Goal: Task Accomplishment & Management: Use online tool/utility

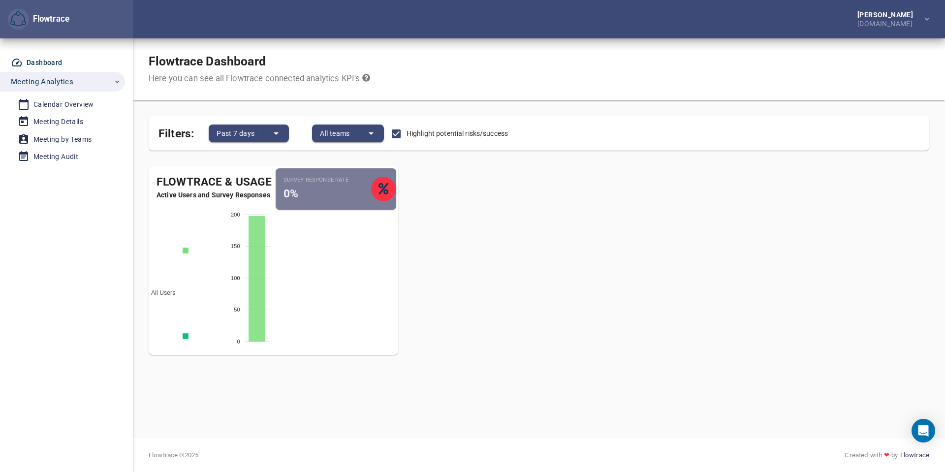
drag, startPoint x: 847, startPoint y: 0, endPoint x: 625, endPoint y: 206, distance: 302.2
click at [625, 206] on div "Flowtrace & Usage Active Users and Survey Responses All Users Active Employees …" at bounding box center [539, 264] width 796 height 213
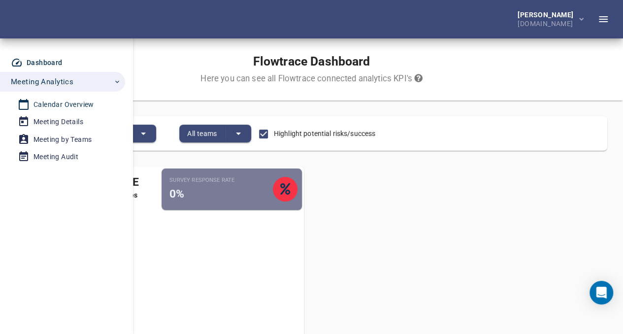
drag, startPoint x: 74, startPoint y: 101, endPoint x: 131, endPoint y: 113, distance: 58.3
click at [74, 101] on div "Calendar Overview" at bounding box center [63, 104] width 61 height 12
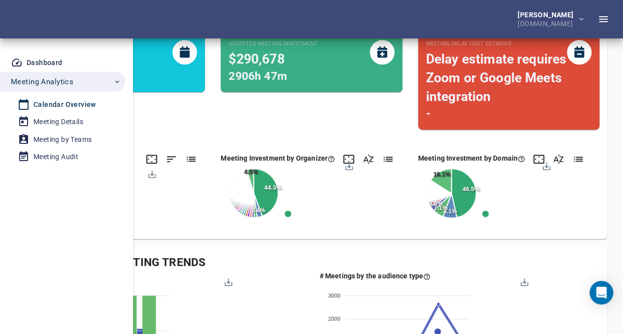
scroll to position [197, 0]
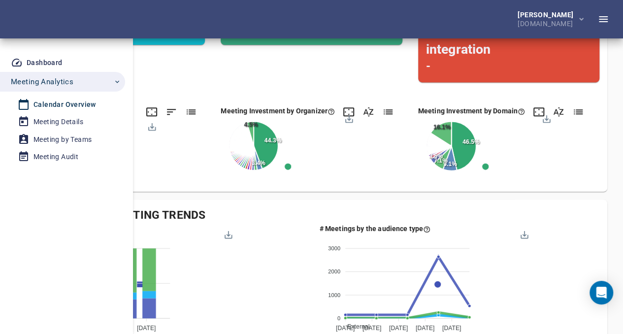
click at [77, 107] on div "Calendar Overview" at bounding box center [64, 104] width 62 height 12
click at [73, 120] on div "Meeting Details" at bounding box center [58, 122] width 50 height 12
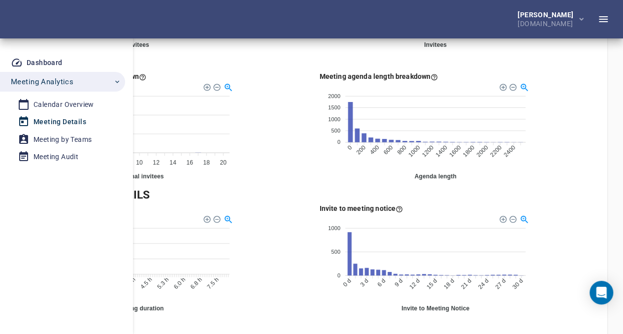
scroll to position [295, 0]
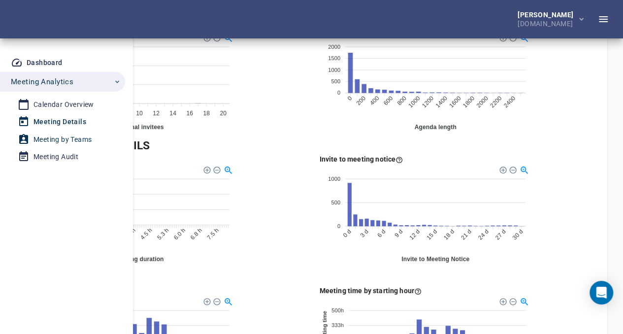
click at [62, 139] on div "Meeting by Teams" at bounding box center [62, 139] width 58 height 12
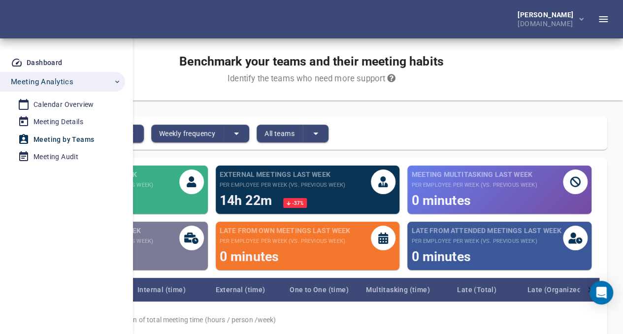
click at [137, 134] on icon "split button" at bounding box center [131, 133] width 12 height 12
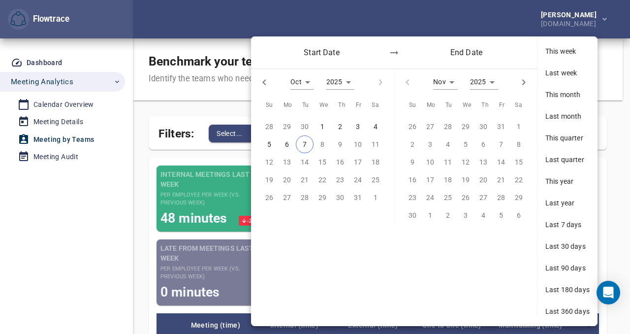
click at [206, 108] on div at bounding box center [315, 167] width 630 height 334
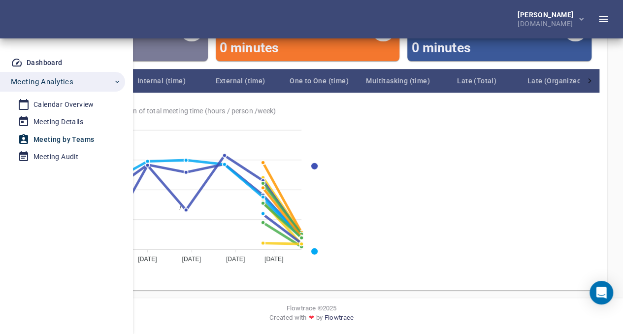
scroll to position [244, 0]
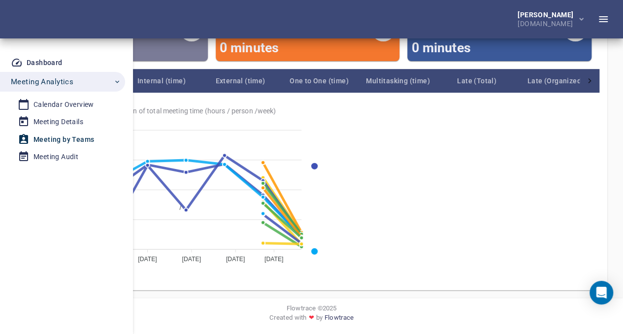
scroll to position [0, 0]
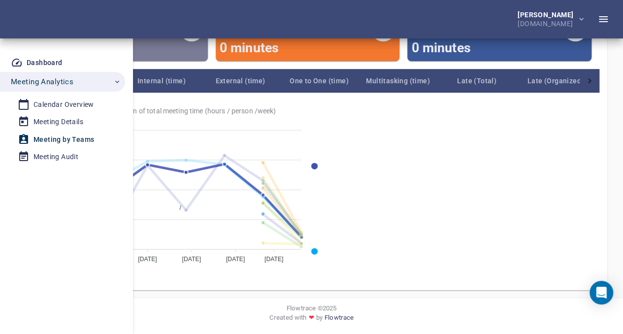
click at [181, 204] on span "/" at bounding box center [176, 207] width 9 height 7
